Goal: Task Accomplishment & Management: Manage account settings

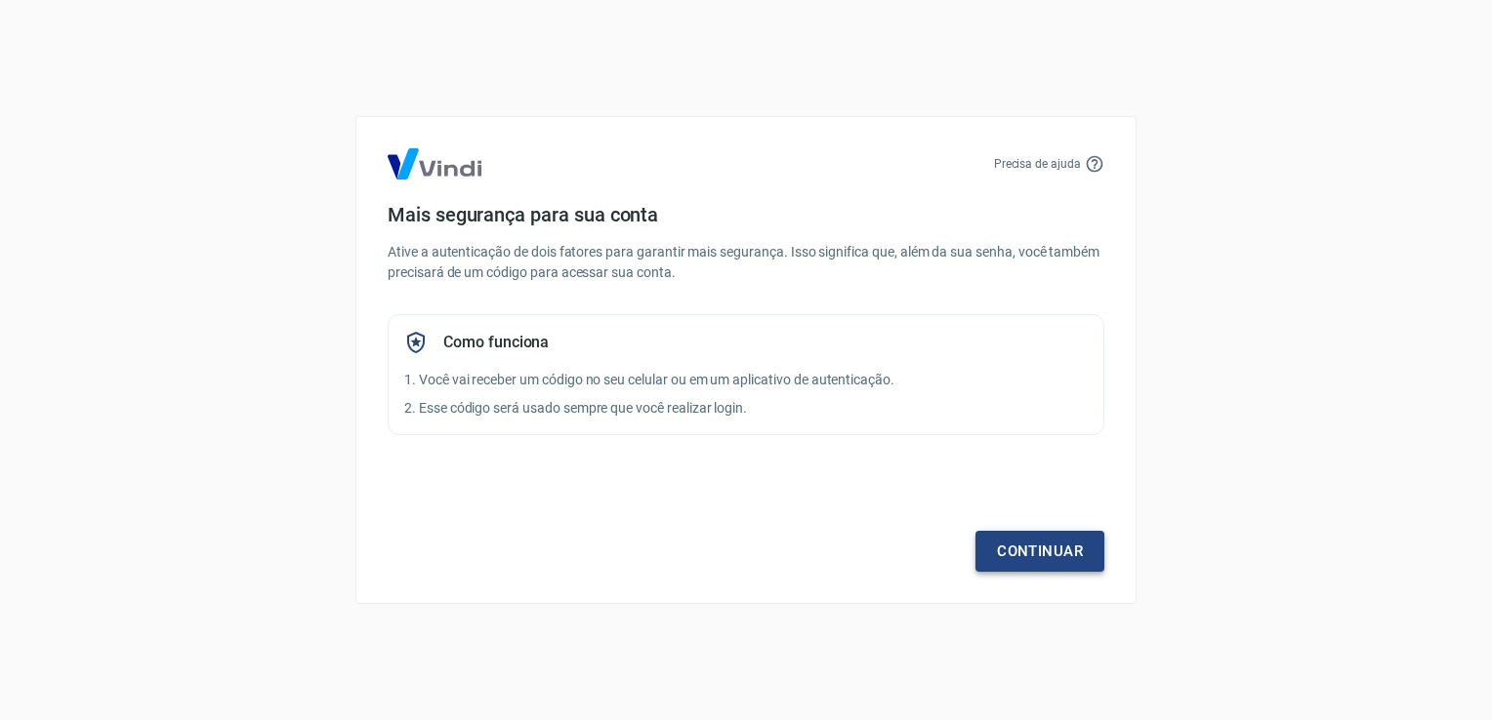
click at [1005, 556] on link "Continuar" at bounding box center [1039, 551] width 129 height 41
